Goal: Navigation & Orientation: Find specific page/section

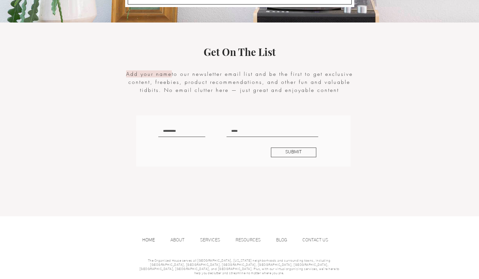
scroll to position [1325, 0]
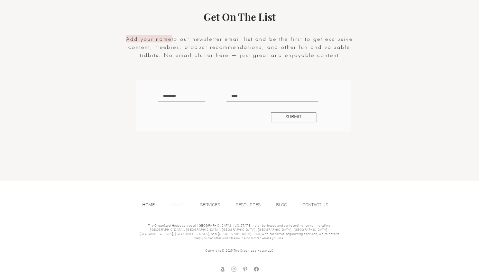
click at [175, 210] on p "ABOUT" at bounding box center [177, 206] width 20 height 10
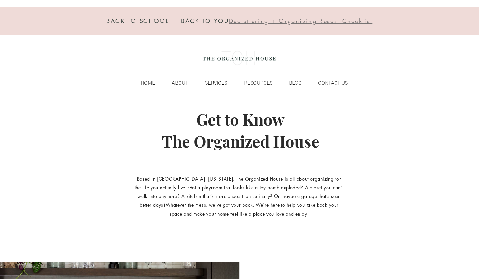
click at [216, 80] on p "SERVICES" at bounding box center [216, 83] width 29 height 10
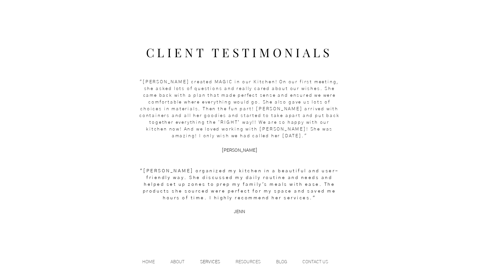
scroll to position [848, 0]
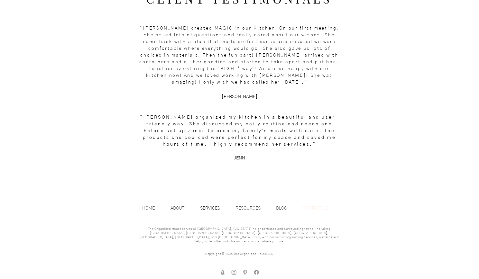
click at [306, 208] on p "CONTACT US" at bounding box center [315, 209] width 32 height 10
